Goal: Find specific page/section: Find specific page/section

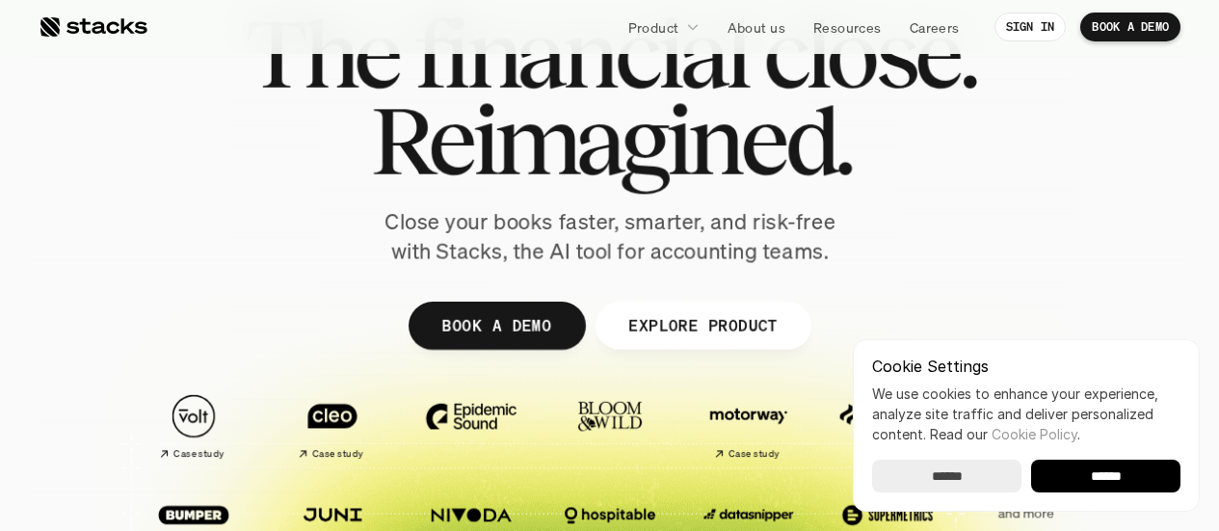
scroll to position [96, 0]
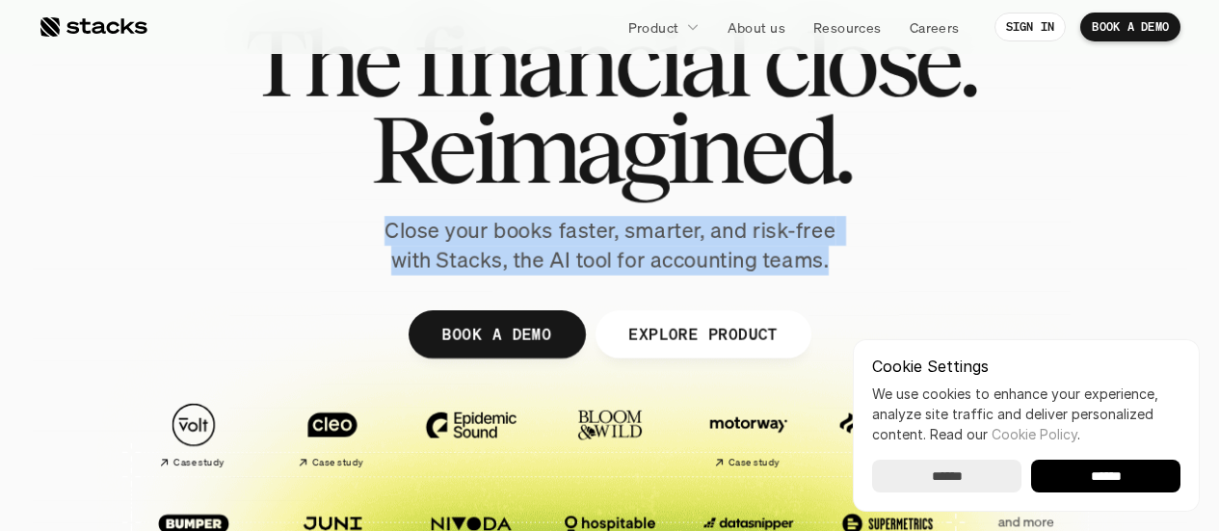
drag, startPoint x: 834, startPoint y: 262, endPoint x: 390, endPoint y: 238, distance: 444.0
click at [390, 238] on p "Close your books faster, smarter, and risk-free with Stacks, the AI tool for ac…" at bounding box center [610, 246] width 482 height 60
copy p "Close your books faster, smarter, and risk-free with Stacks, the AI tool for ac…"
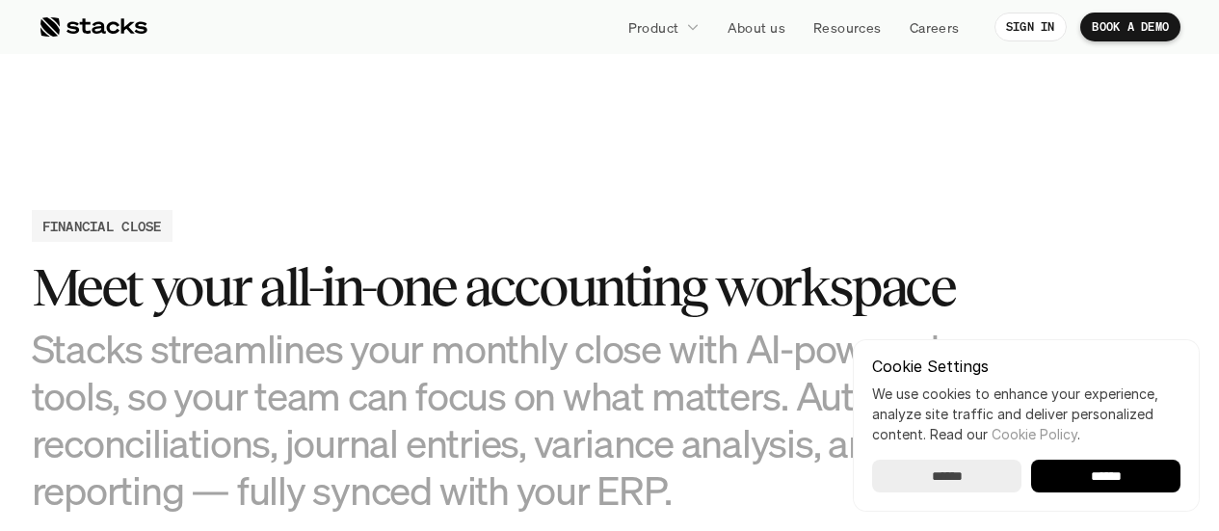
scroll to position [2120, 0]
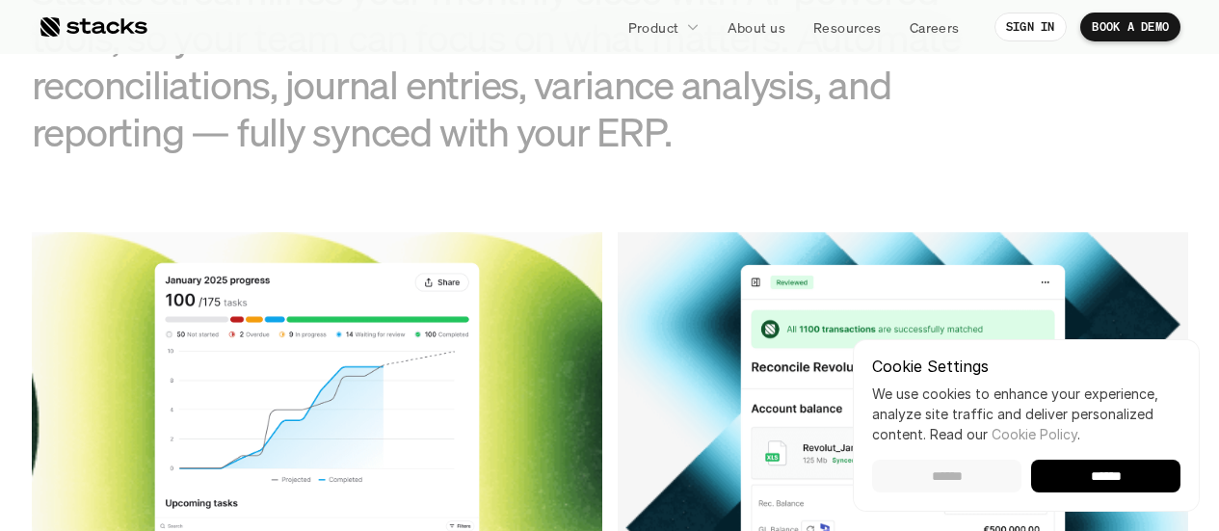
click at [921, 468] on input "******" at bounding box center [946, 476] width 149 height 33
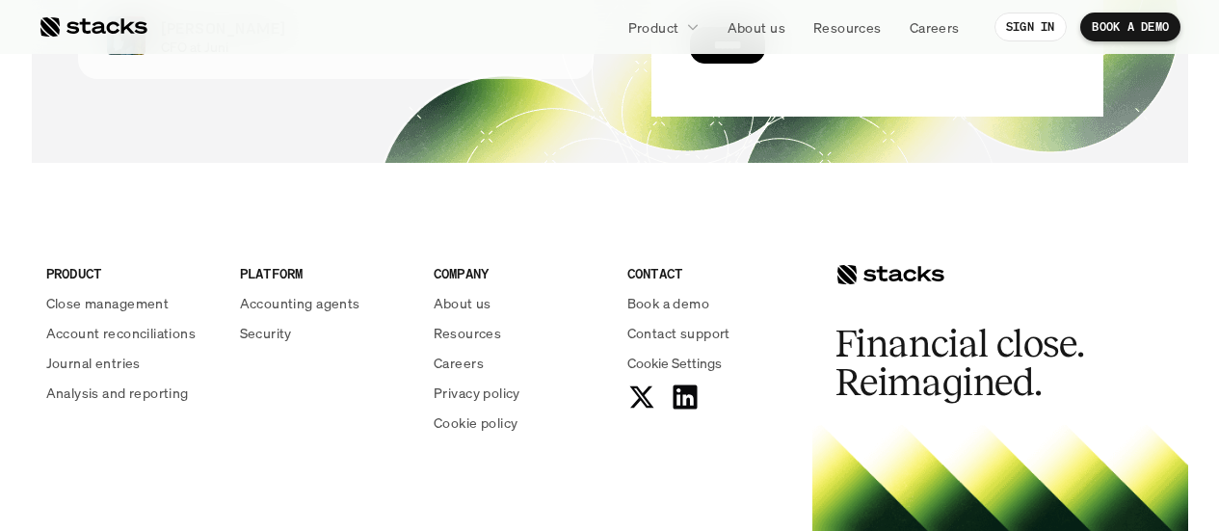
scroll to position [7012, 0]
click at [464, 304] on p "About us" at bounding box center [463, 303] width 58 height 20
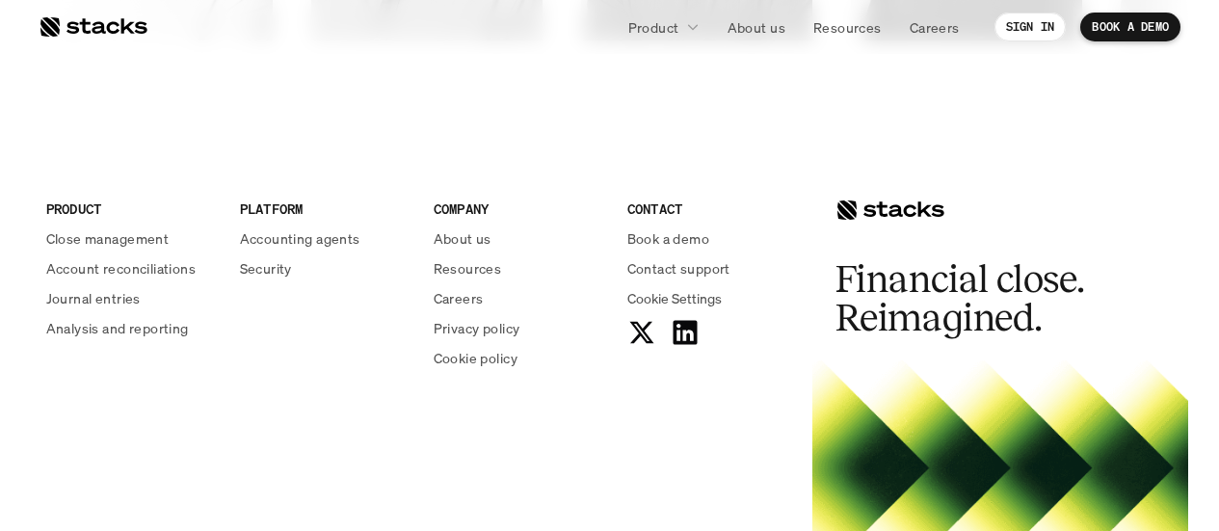
scroll to position [3222, 0]
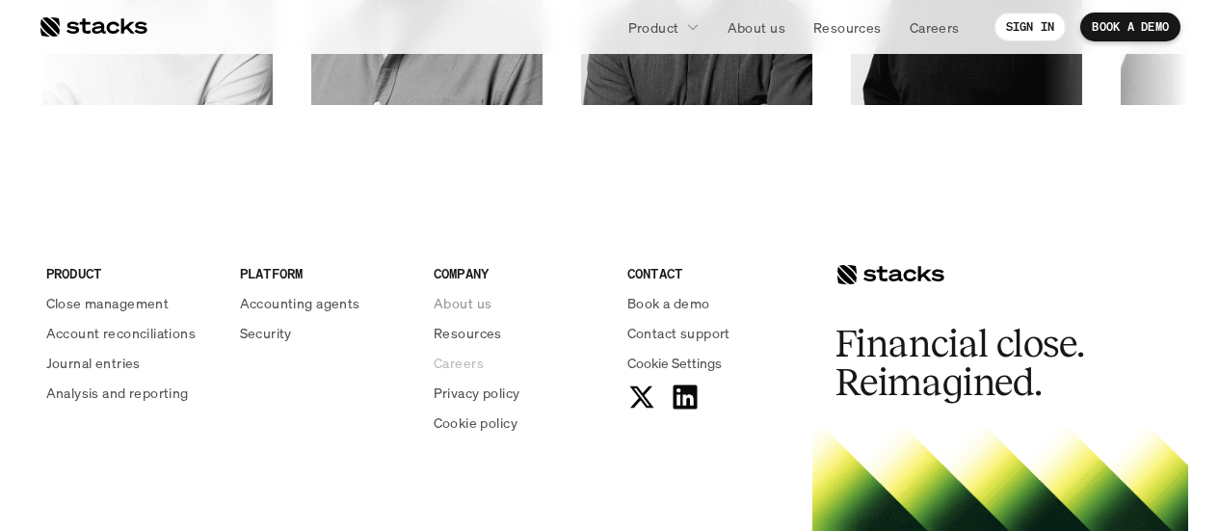
click at [456, 362] on p "Careers" at bounding box center [459, 363] width 50 height 20
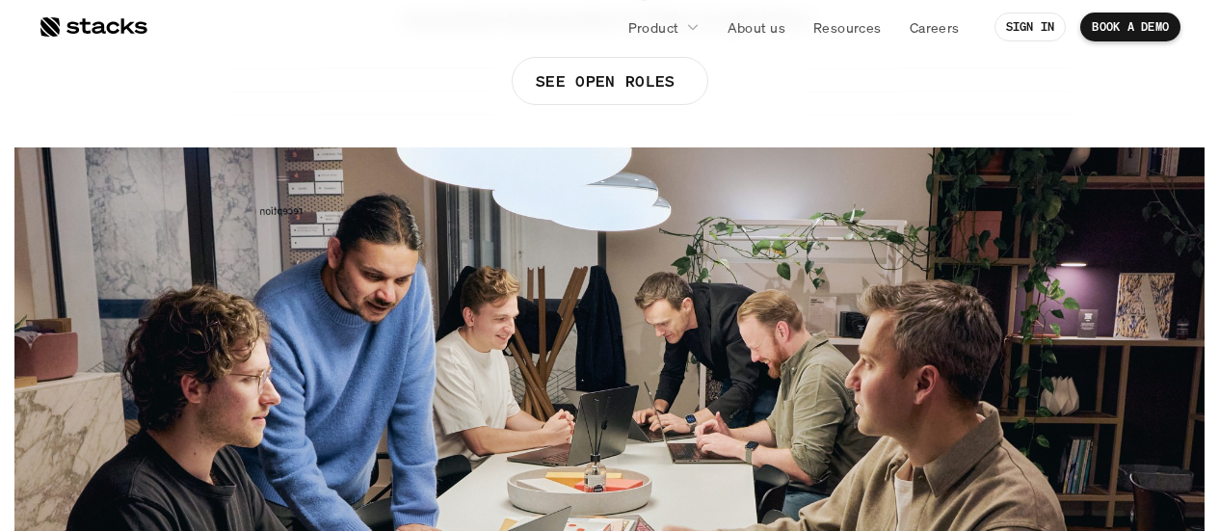
scroll to position [385, 0]
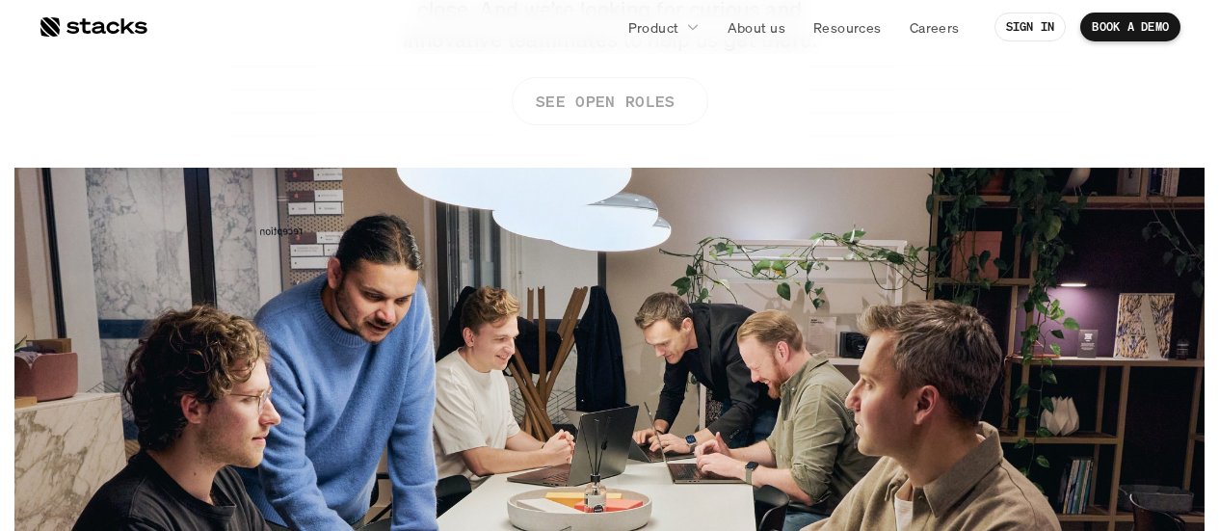
click at [567, 98] on p "SEE OPEN ROLES" at bounding box center [604, 102] width 139 height 28
click at [627, 112] on p "SEE OPEN ROLES" at bounding box center [604, 102] width 139 height 28
